Goal: Task Accomplishment & Management: Manage account settings

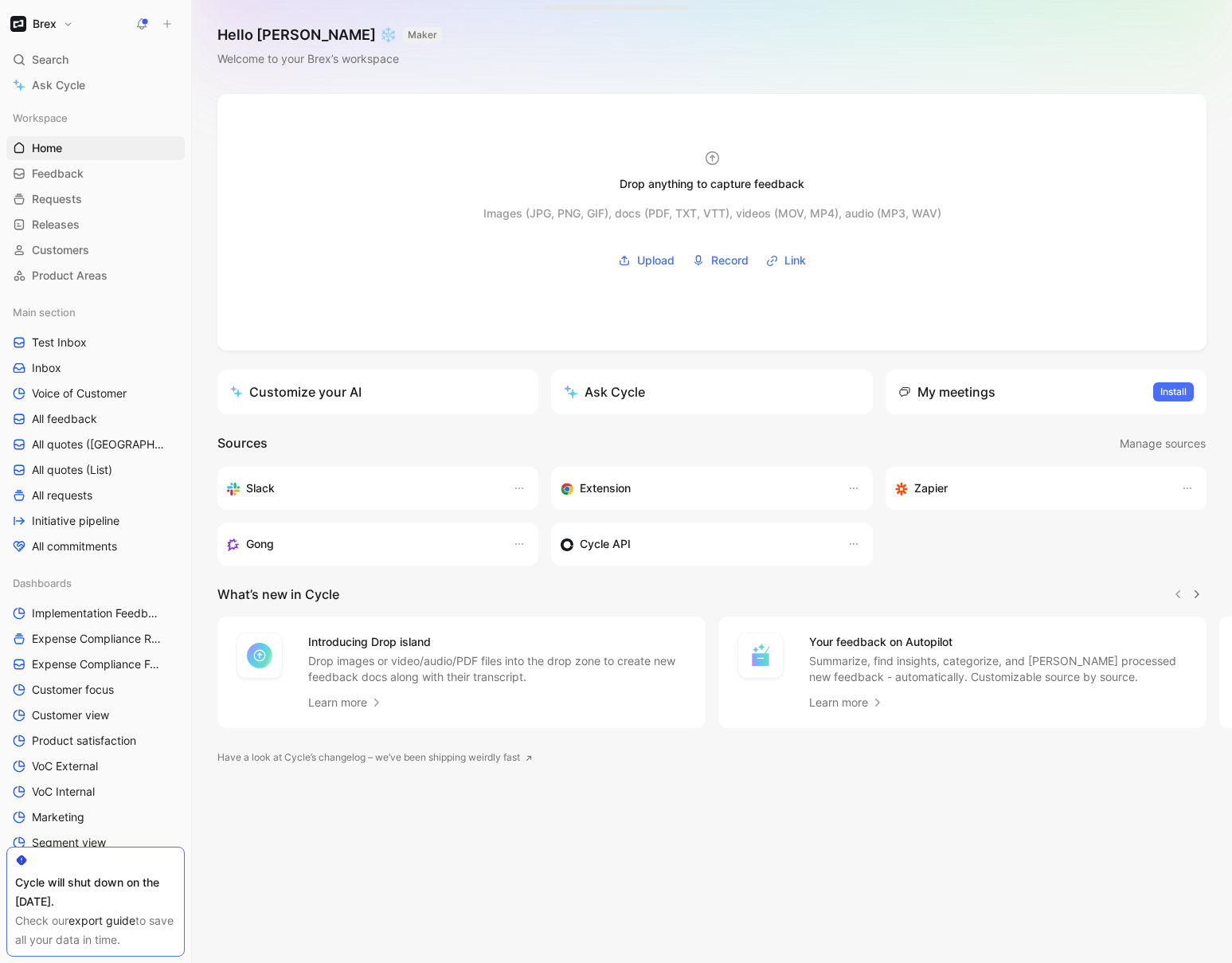
click at [68, 22] on button "Brex" at bounding box center [41, 24] width 71 height 22
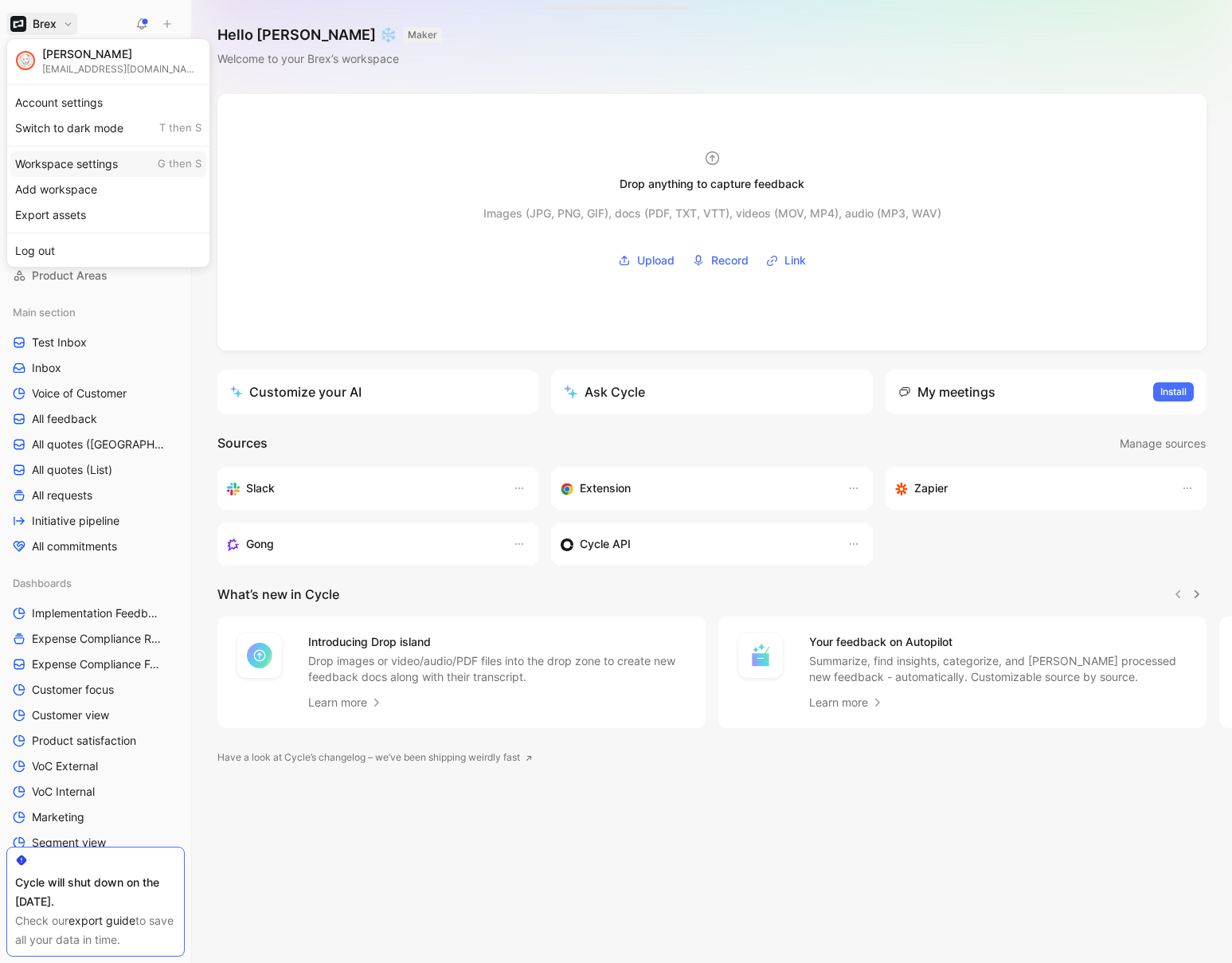
click at [69, 170] on div "Workspace settings G then S" at bounding box center [108, 165] width 196 height 26
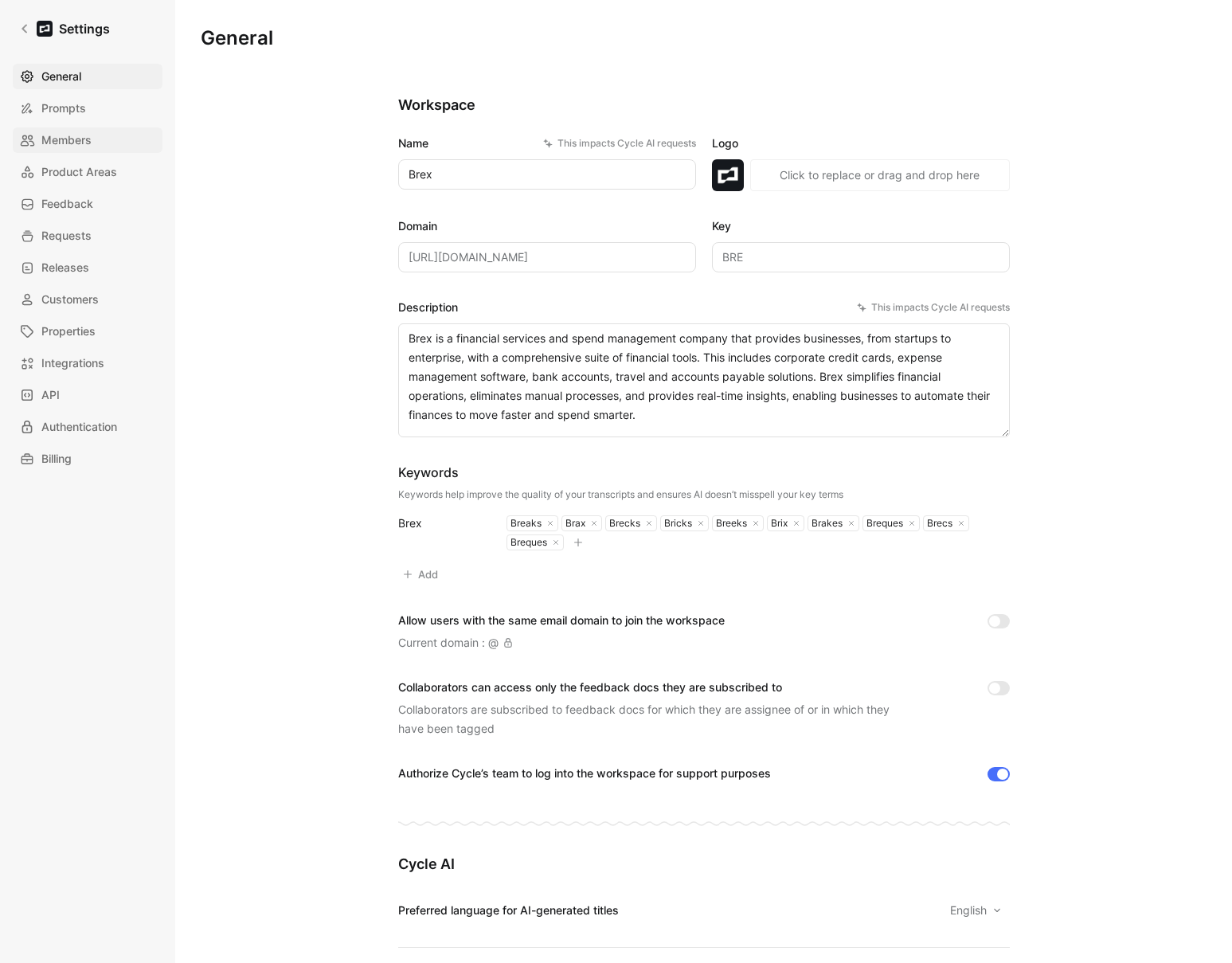
click at [74, 142] on span "Members" at bounding box center [66, 140] width 51 height 19
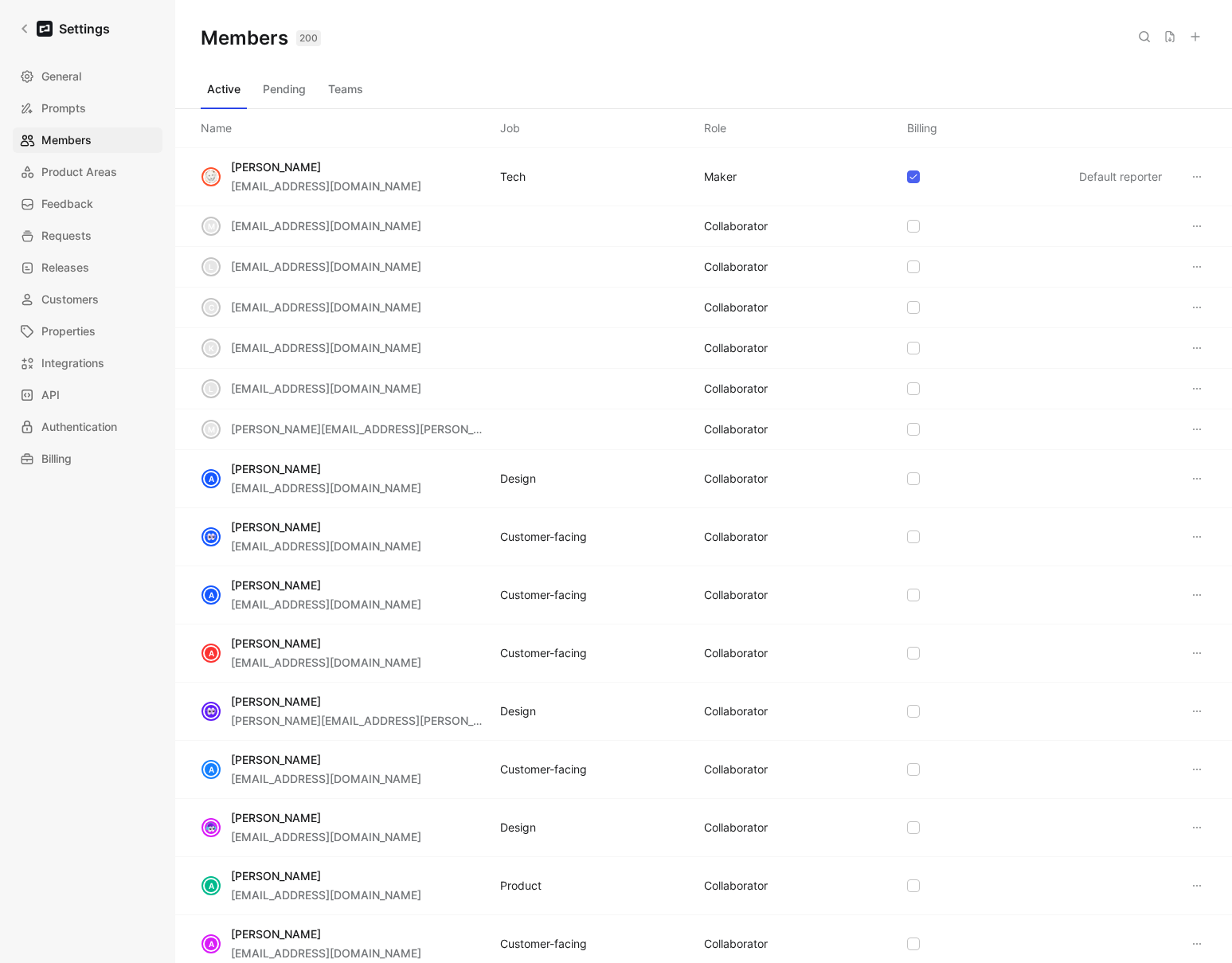
click at [950, 38] on use at bounding box center [1195, 36] width 8 height 8
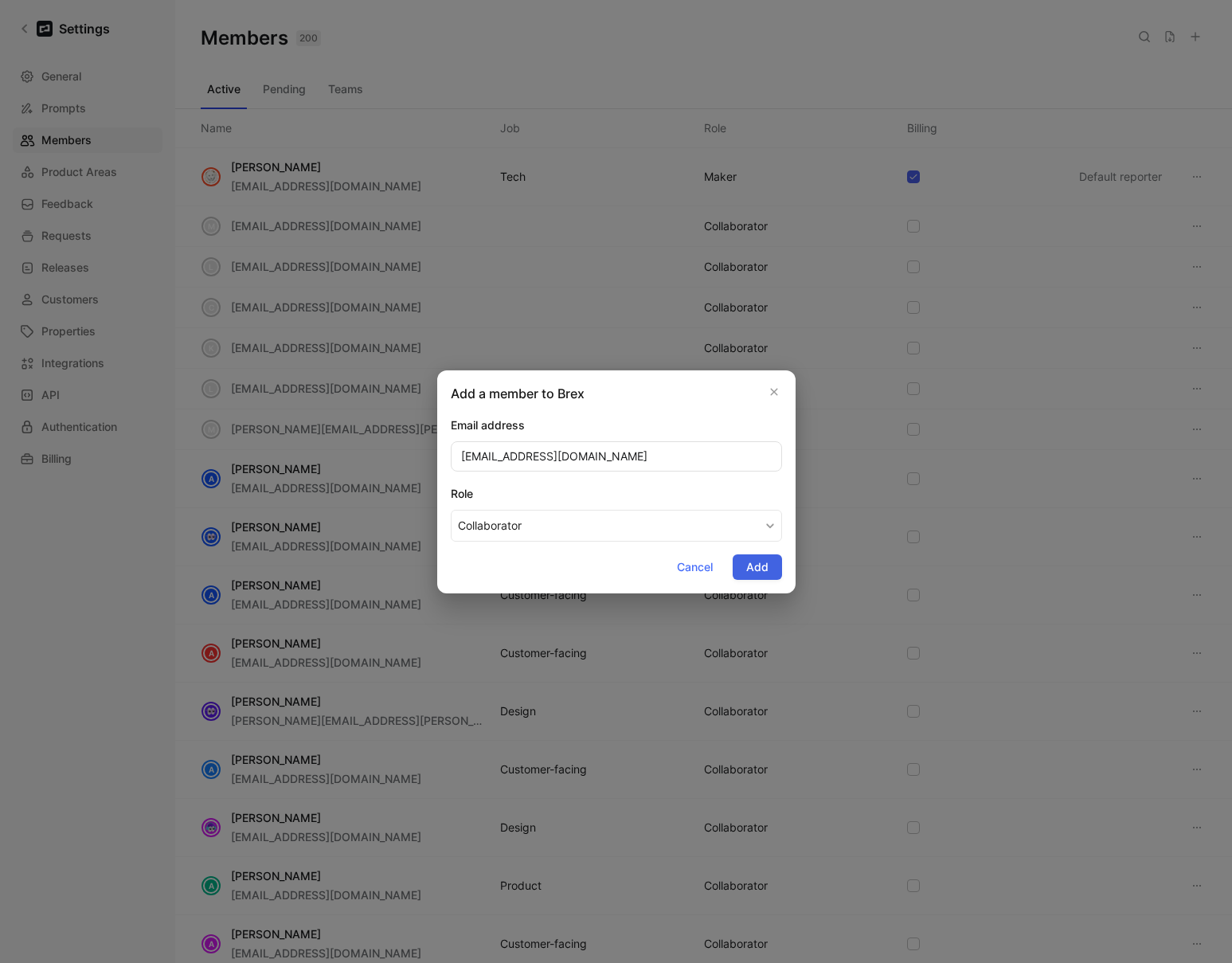
type input "[EMAIL_ADDRESS][DOMAIN_NAME]"
click at [750, 569] on span "Add" at bounding box center [758, 567] width 22 height 19
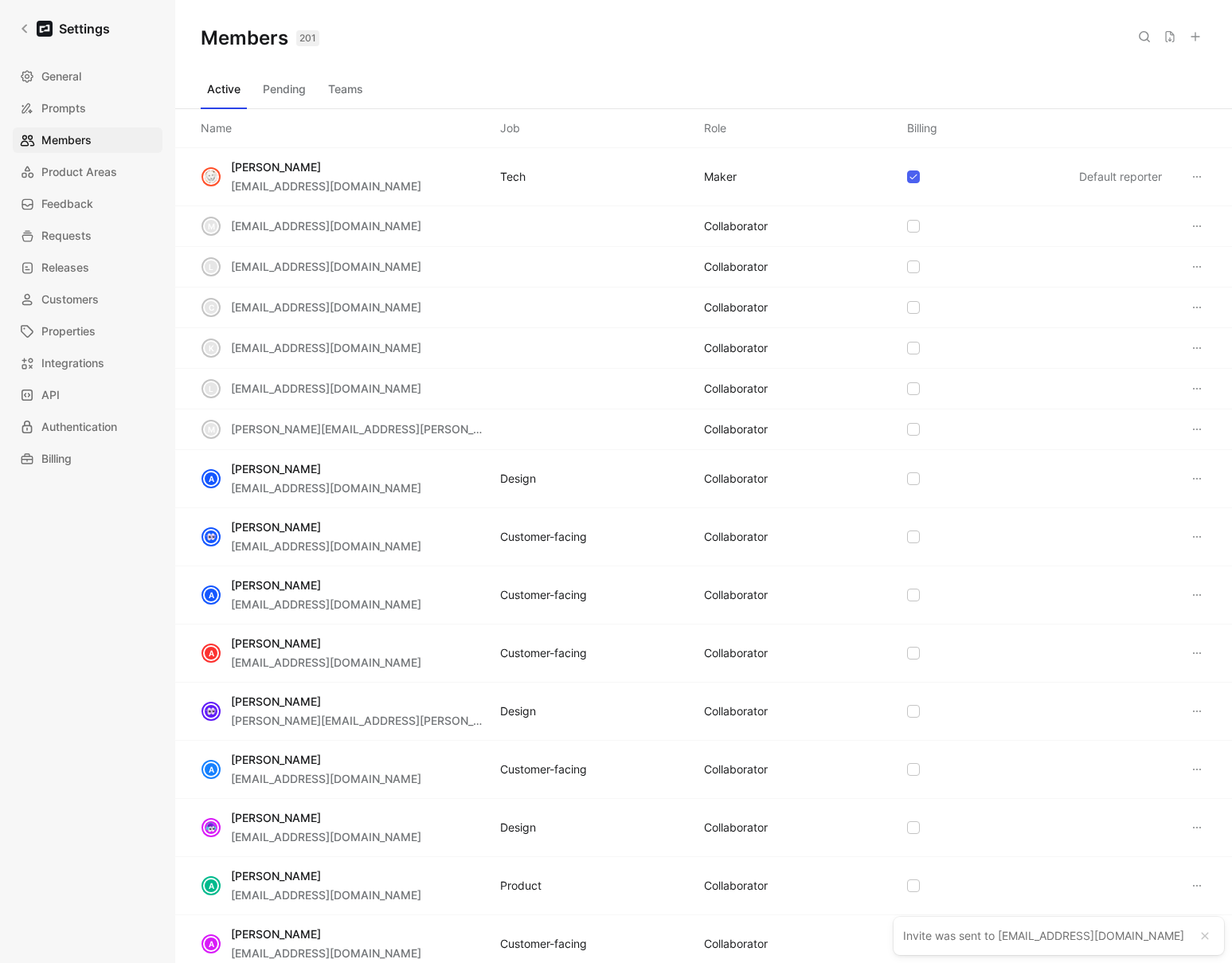
click at [350, 87] on button "Teams" at bounding box center [346, 89] width 48 height 26
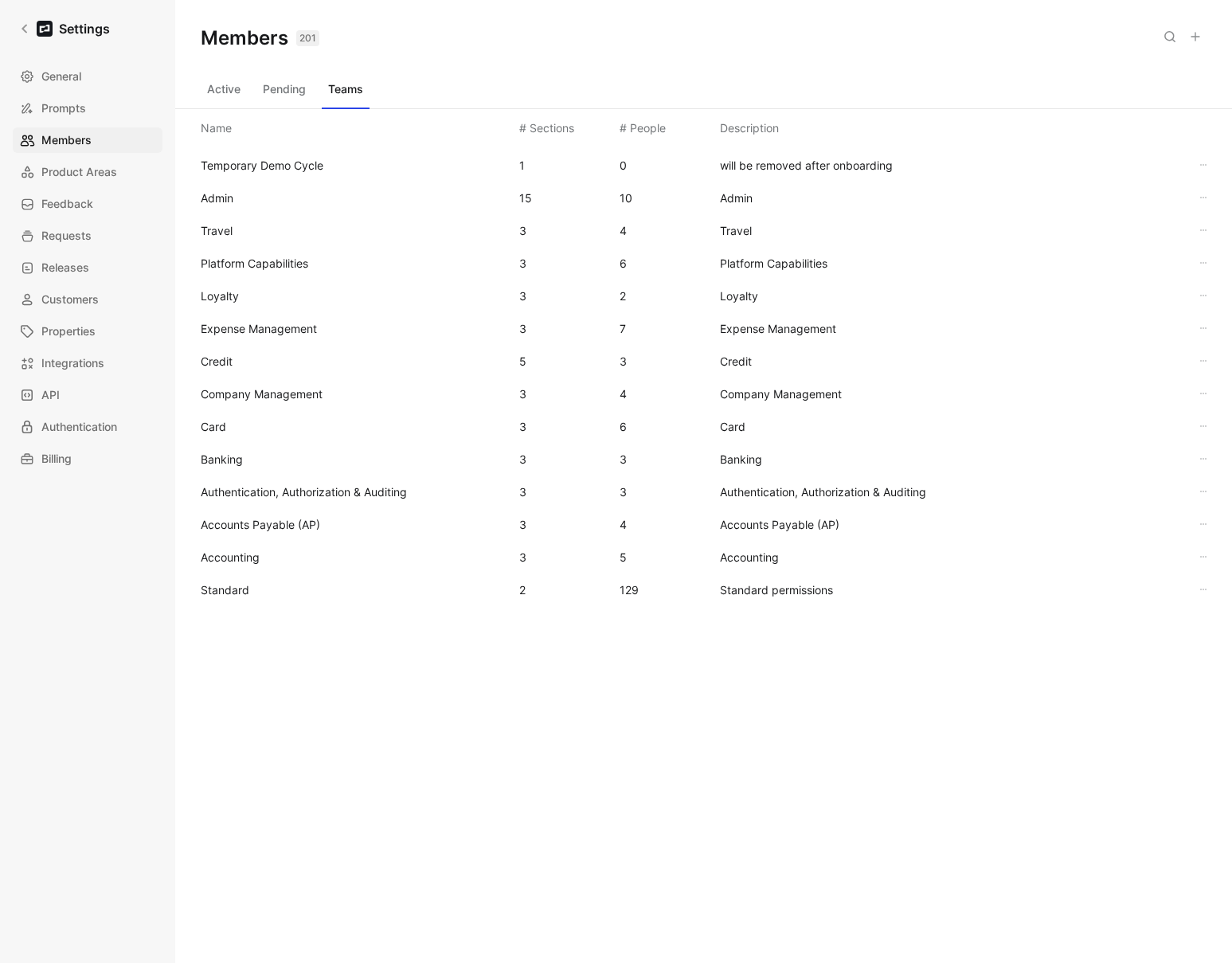
click at [232, 604] on div "Standard 2 129 Standard permissions" at bounding box center [703, 590] width 1031 height 33
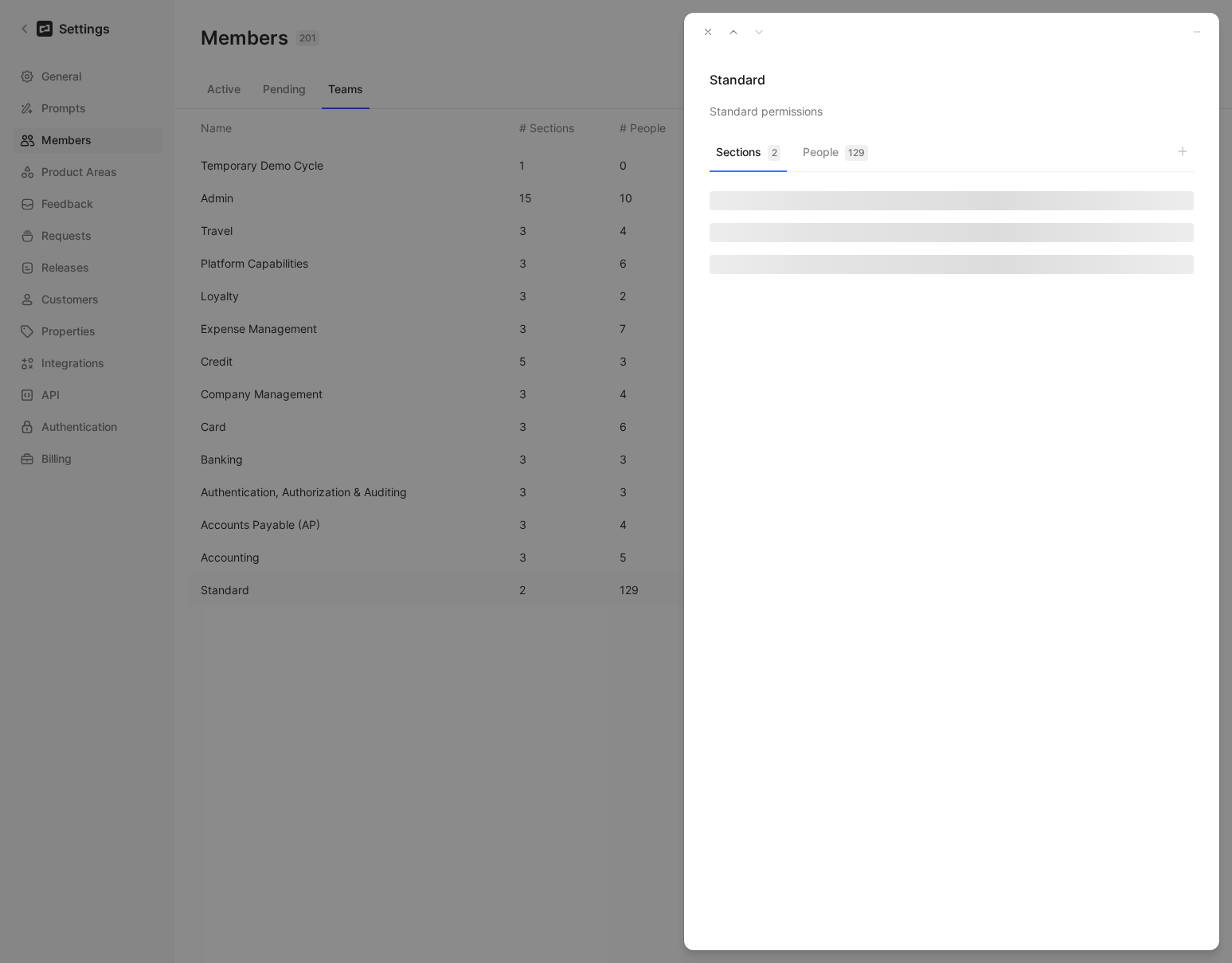
click at [843, 154] on button "People 129" at bounding box center [835, 156] width 78 height 31
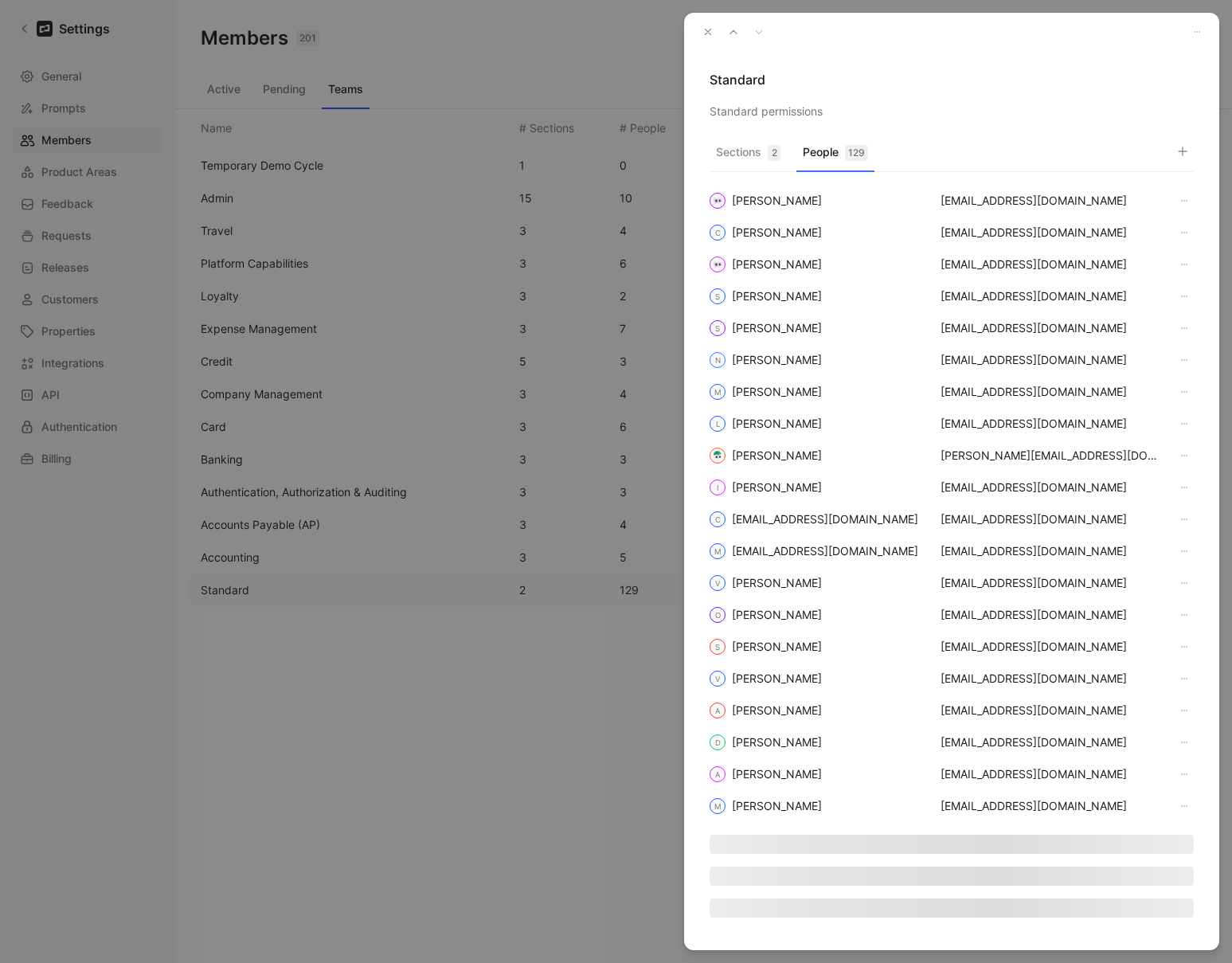
click at [950, 152] on icon "button" at bounding box center [1182, 151] width 13 height 13
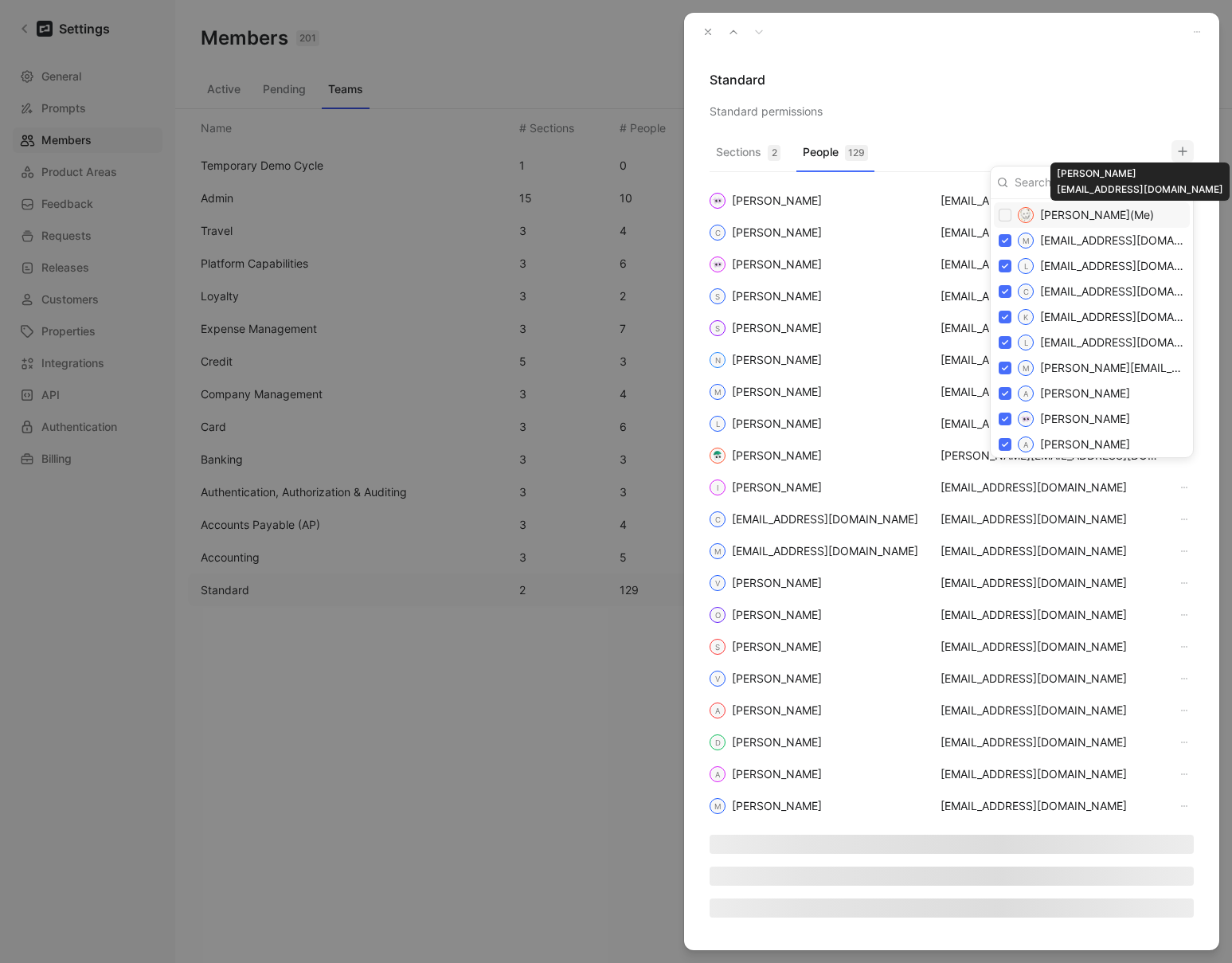
paste input "[EMAIL_ADDRESS][DOMAIN_NAME]"
type input "[EMAIL_ADDRESS][DOMAIN_NAME]"
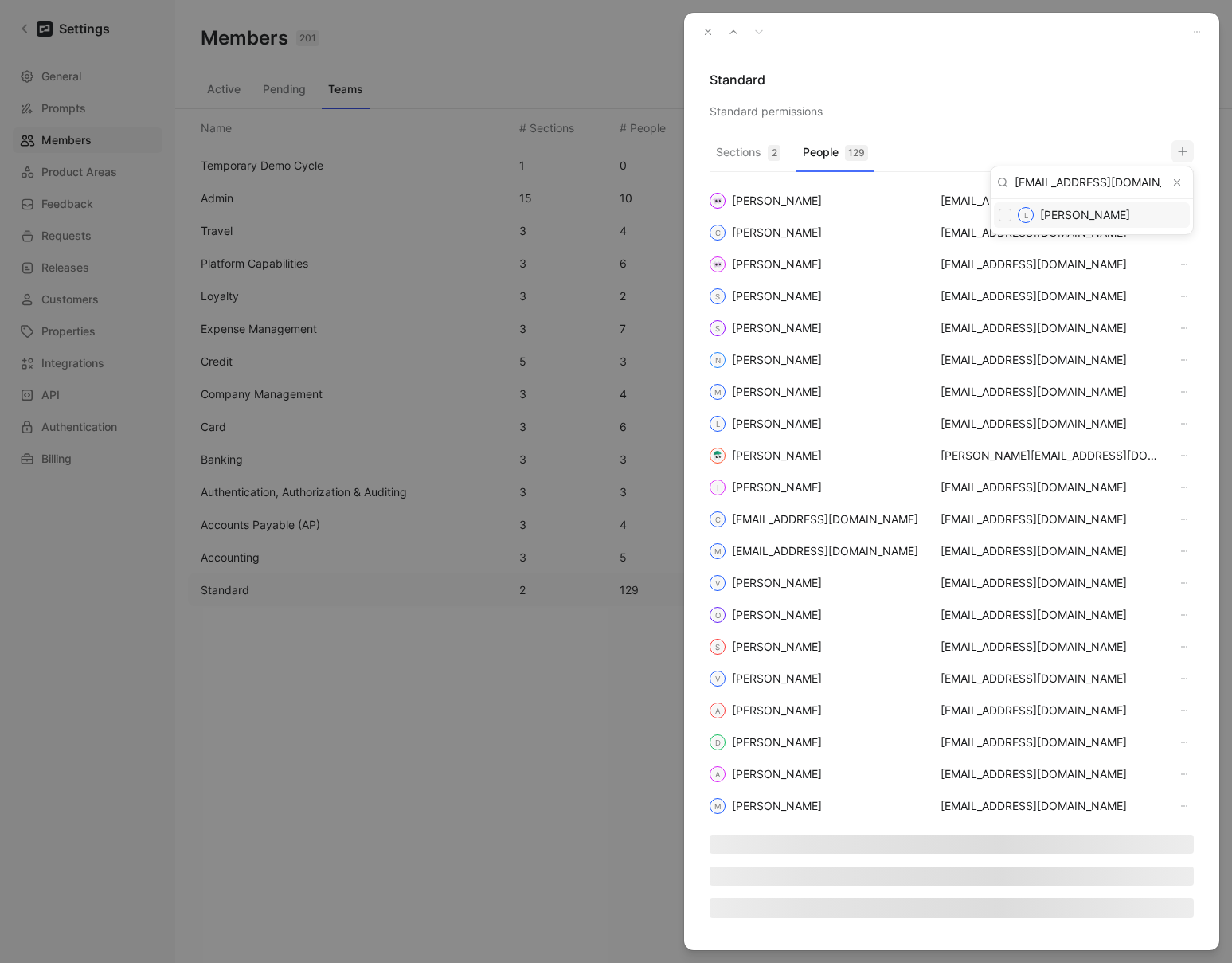
click at [950, 212] on input "checkbox" at bounding box center [1005, 214] width 13 height 13
checkbox input "false"
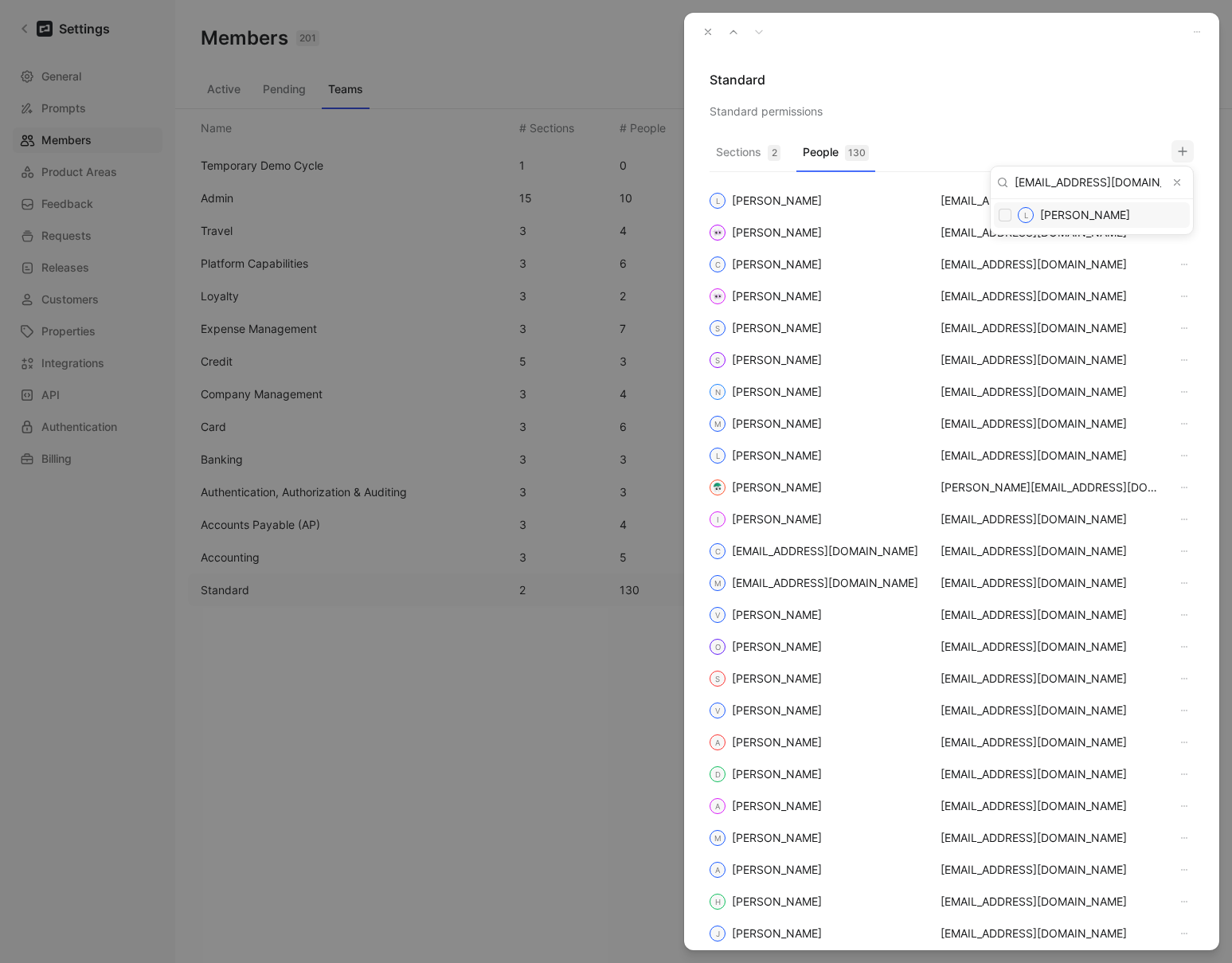
click at [950, 178] on icon "Clear input" at bounding box center [1177, 182] width 11 height 11
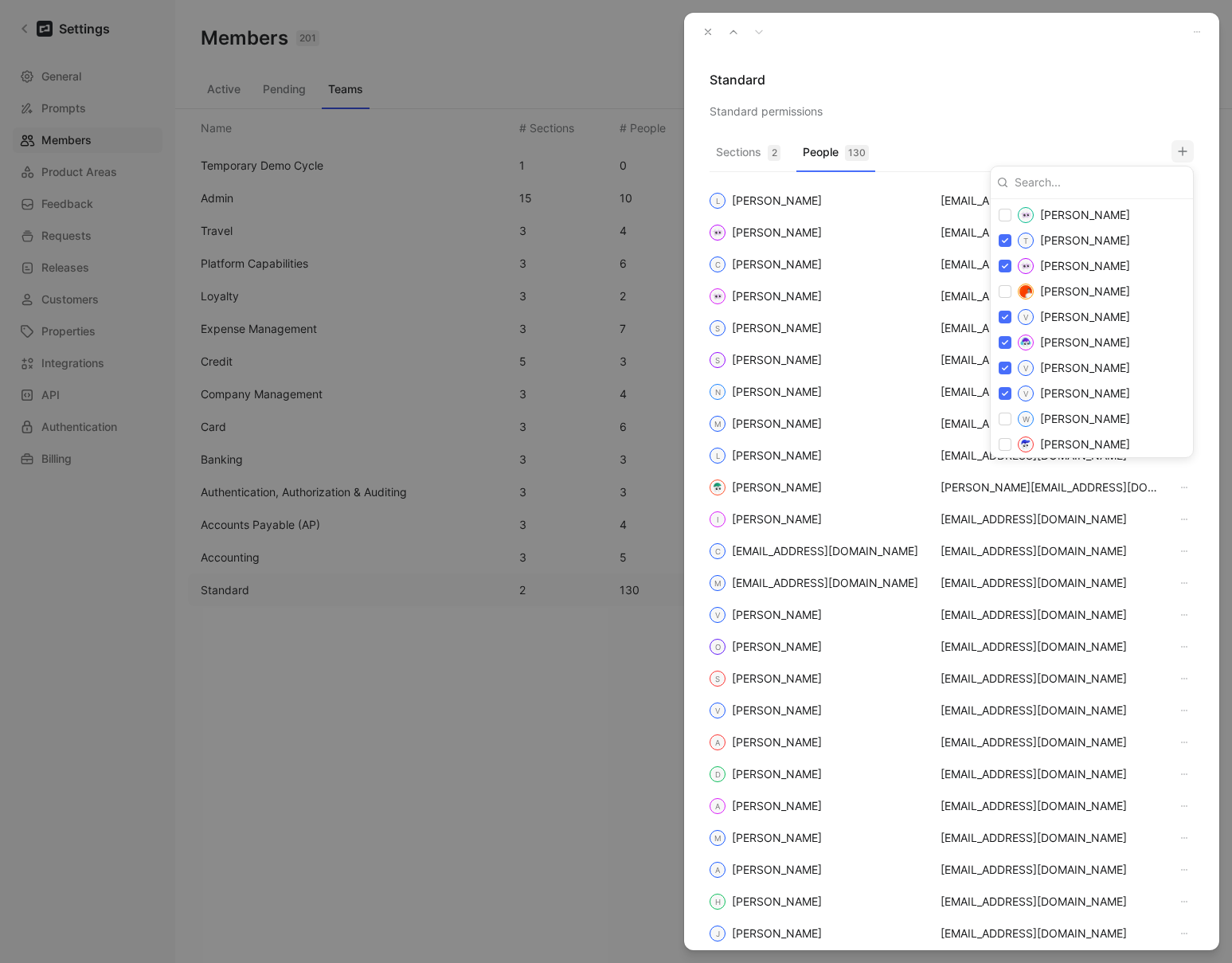
scroll to position [3704, 0]
click at [950, 99] on div at bounding box center [616, 481] width 1232 height 963
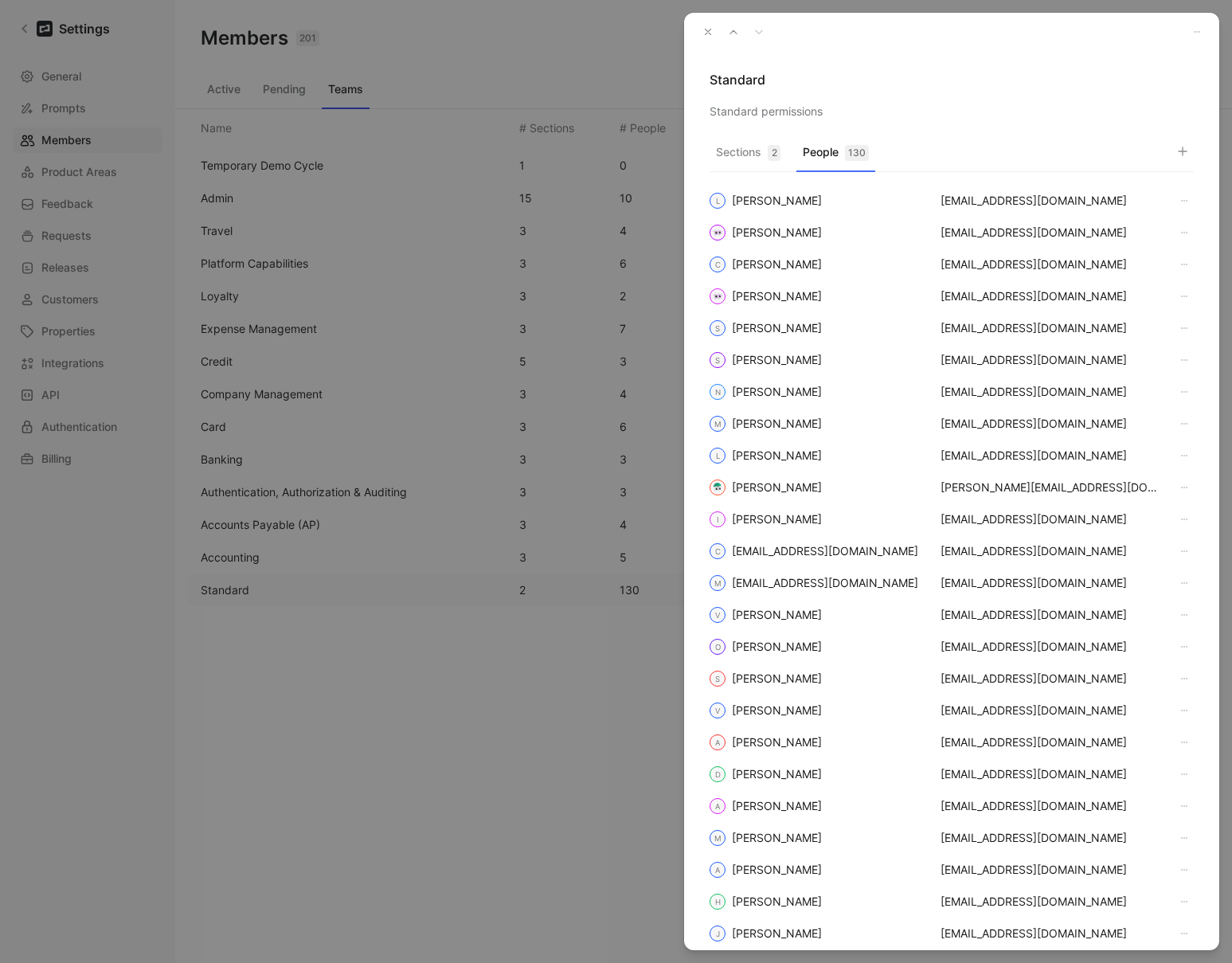
click at [706, 32] on icon "button" at bounding box center [707, 32] width 11 height 11
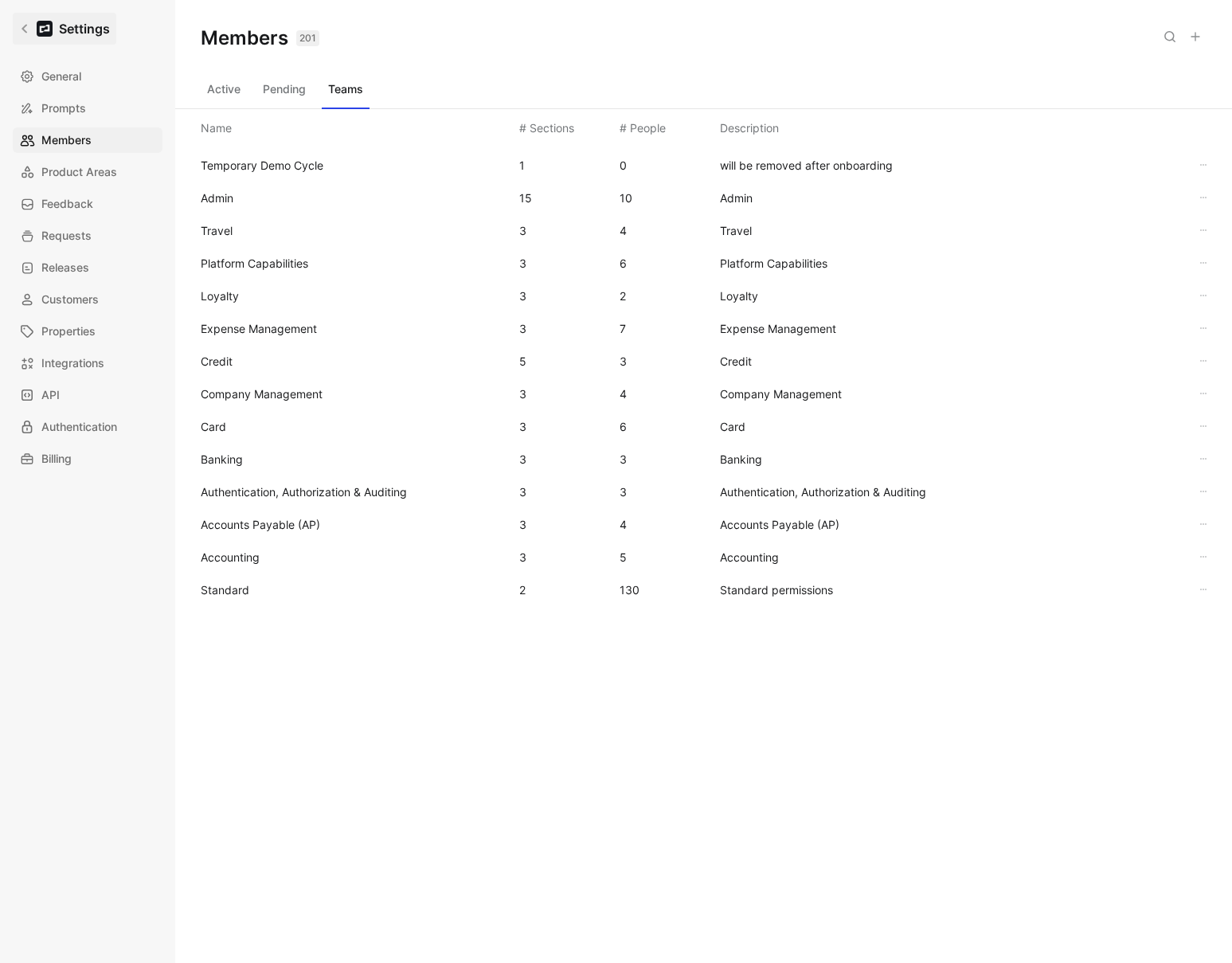
click at [62, 26] on h1 "Settings" at bounding box center [84, 28] width 51 height 19
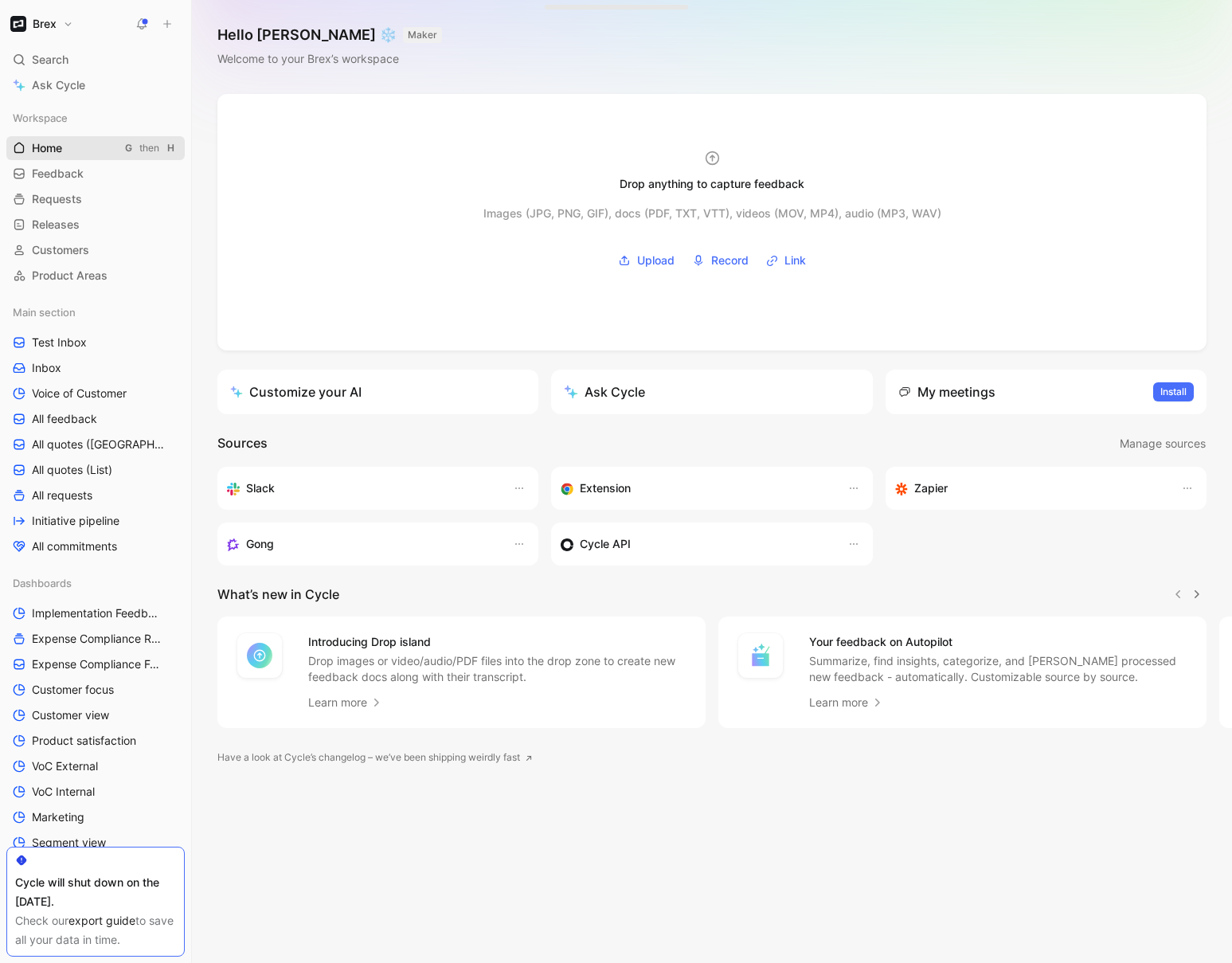
click at [45, 148] on span "Home" at bounding box center [46, 148] width 30 height 16
